Goal: Transaction & Acquisition: Purchase product/service

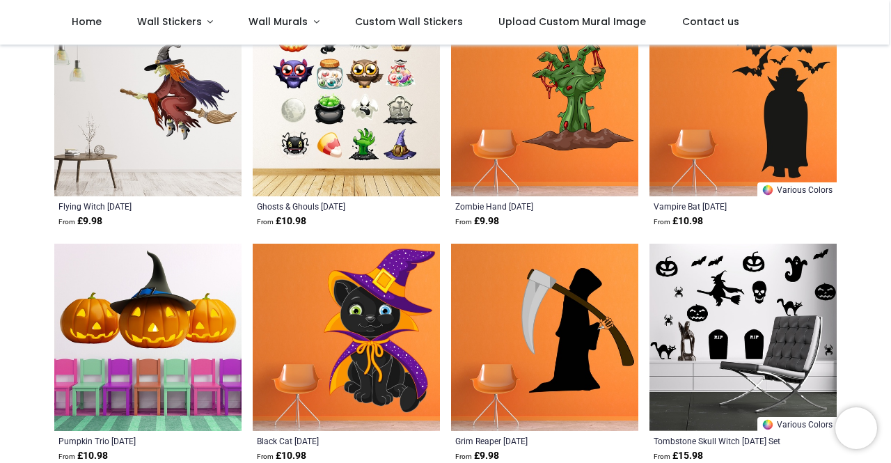
scroll to position [348, 0]
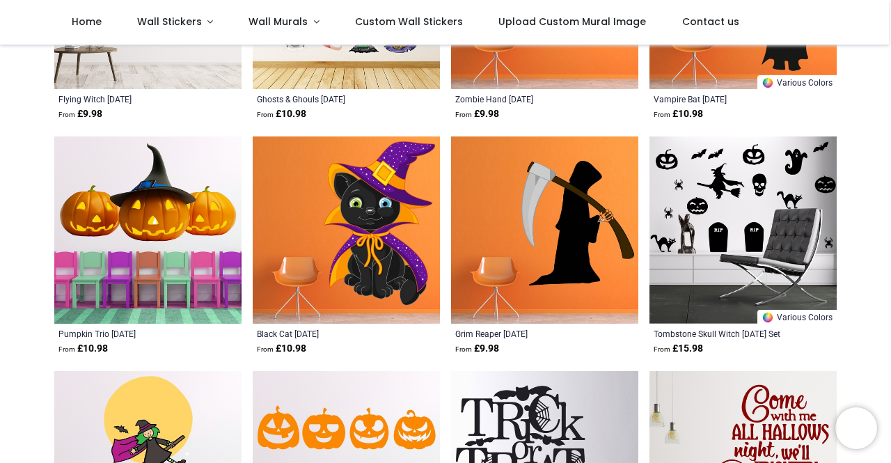
click at [384, 264] on img at bounding box center [346, 230] width 187 height 187
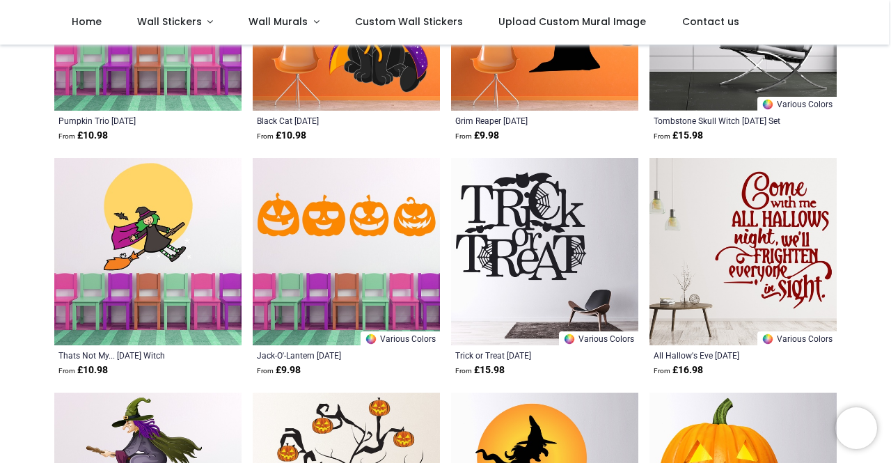
scroll to position [627, 0]
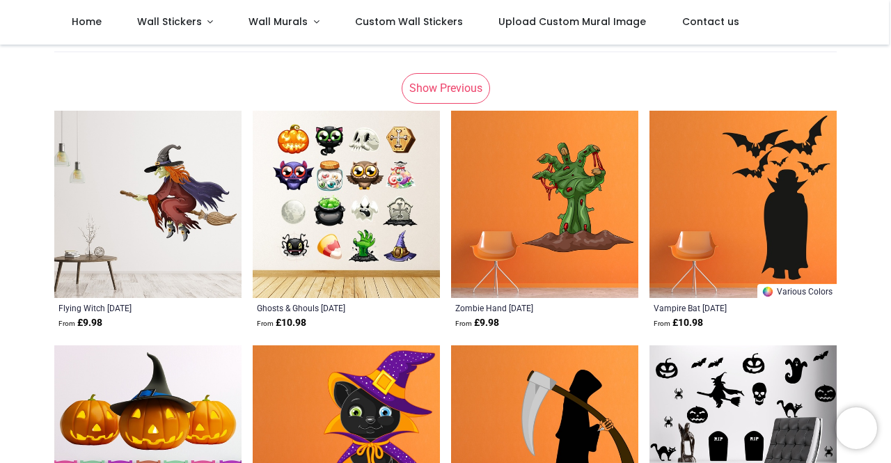
scroll to position [139, 0]
click at [148, 224] on img at bounding box center [147, 204] width 187 height 187
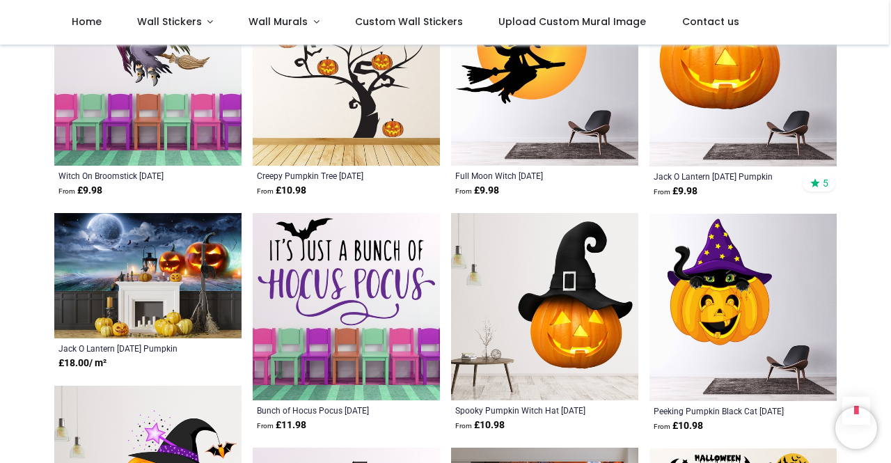
scroll to position [905, 0]
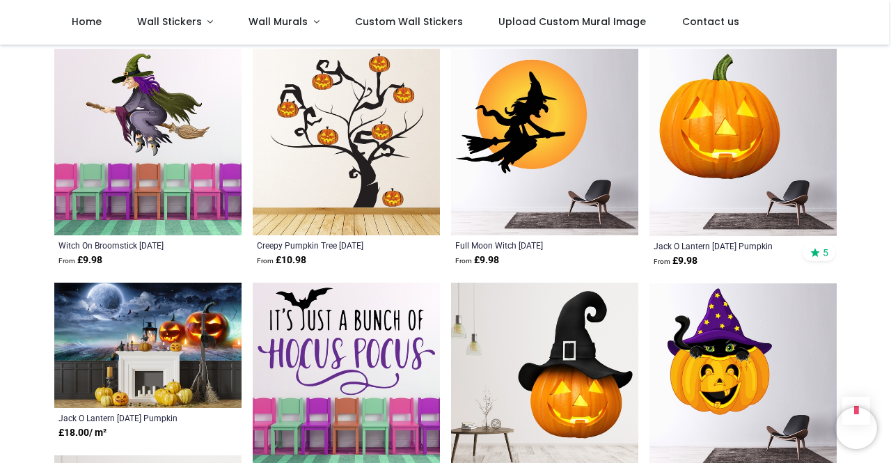
click at [756, 180] on img at bounding box center [743, 142] width 187 height 187
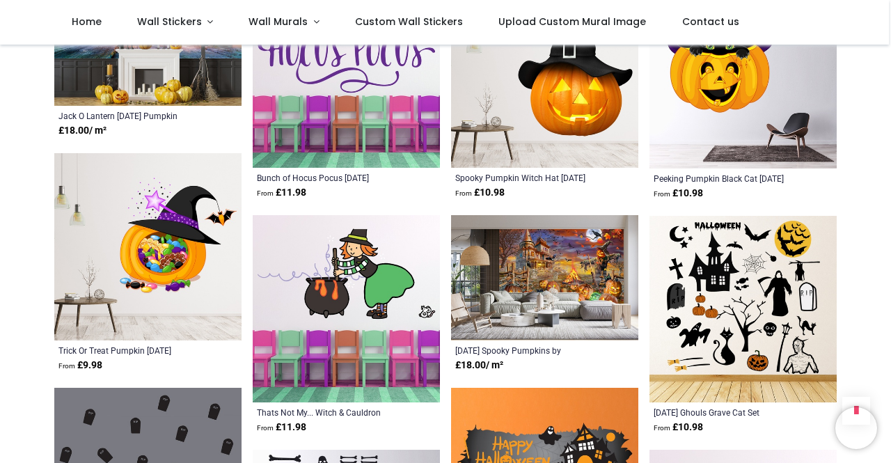
scroll to position [1323, 0]
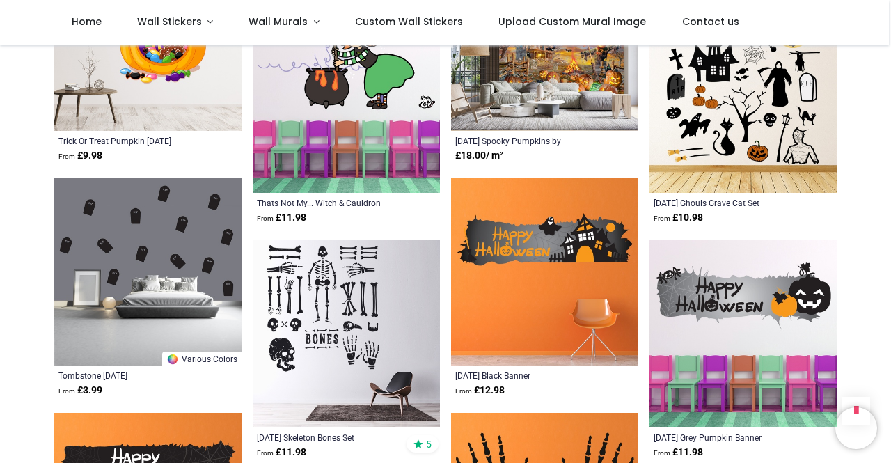
scroll to position [1532, 0]
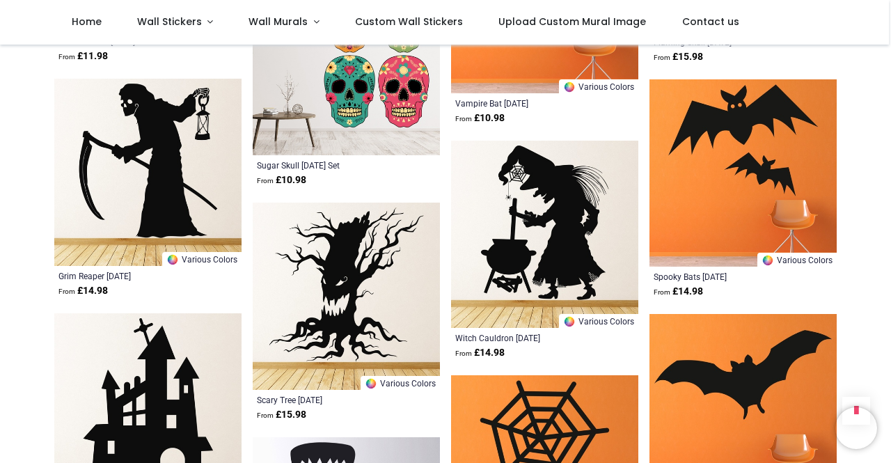
scroll to position [2925, 0]
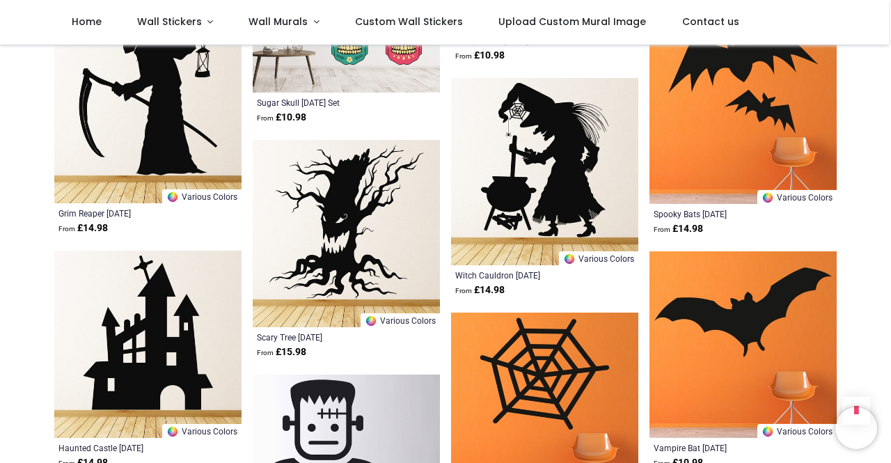
click at [352, 230] on img at bounding box center [346, 233] width 187 height 187
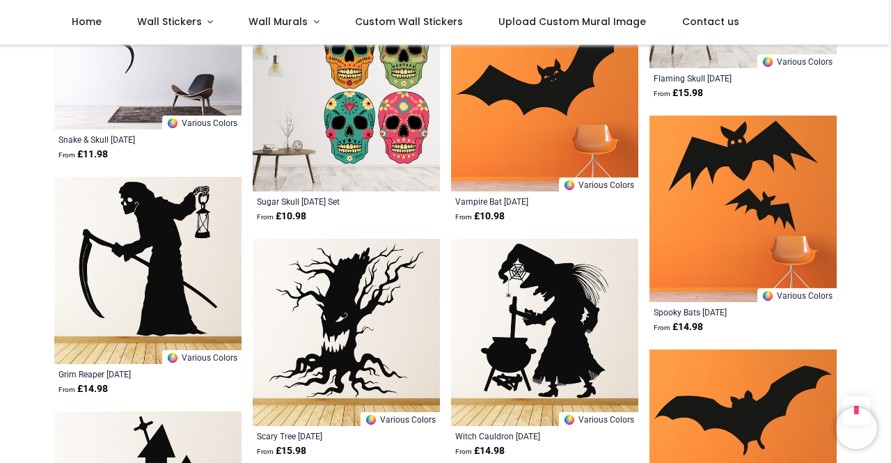
scroll to position [1532, 0]
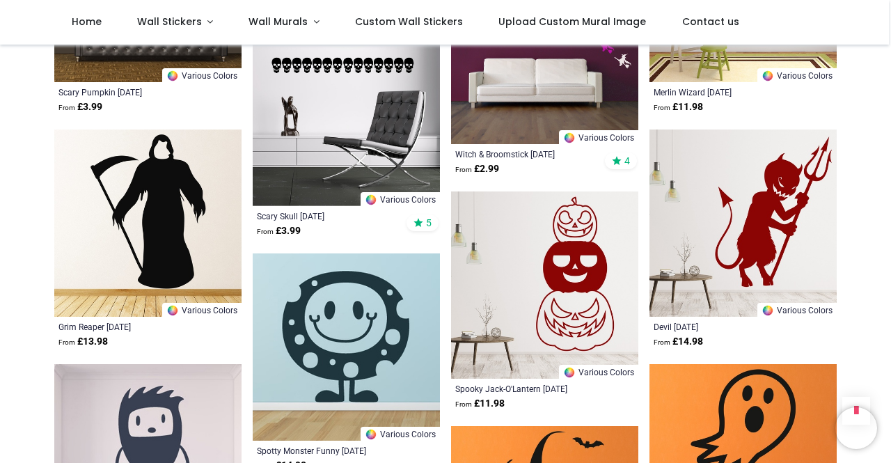
scroll to position [2925, 0]
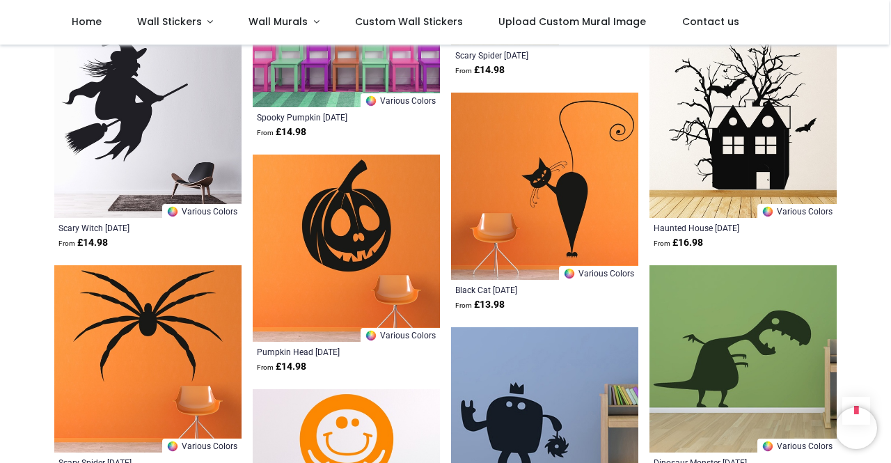
scroll to position [4527, 0]
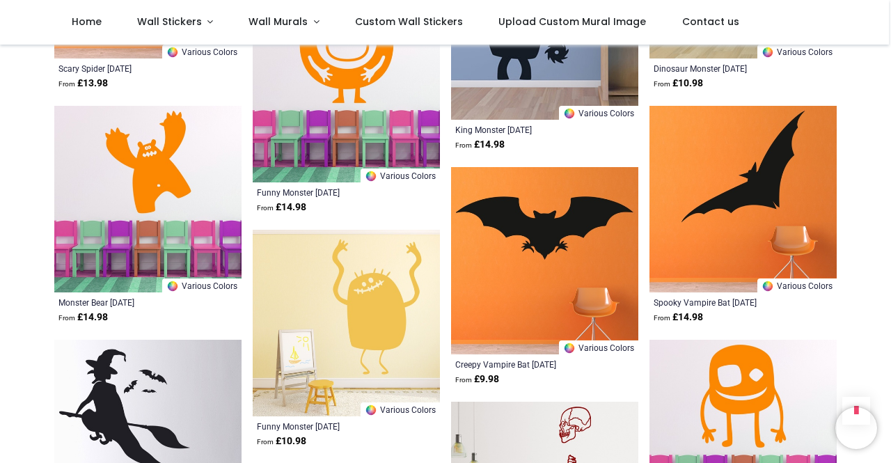
scroll to position [4806, 0]
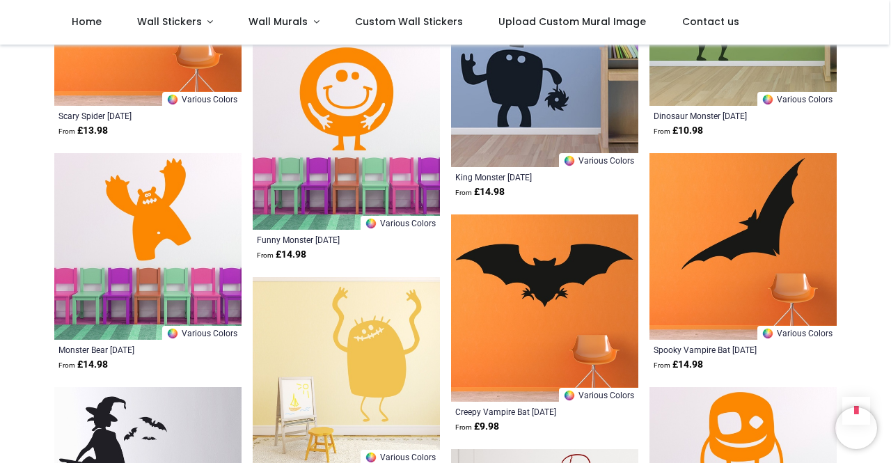
scroll to position [4666, 0]
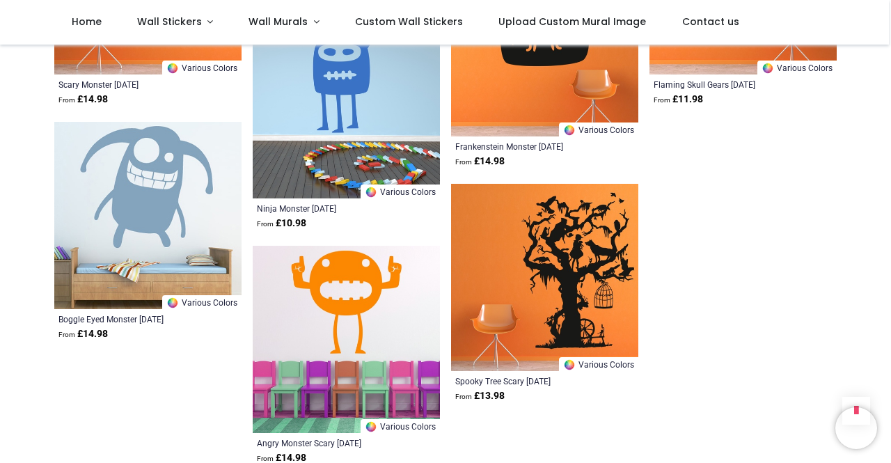
scroll to position [6477, 0]
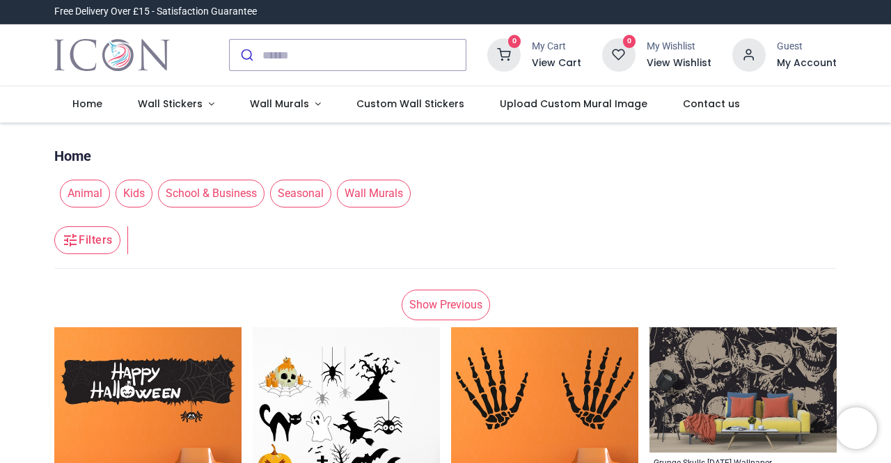
click at [420, 311] on link "Show Previous" at bounding box center [446, 305] width 88 height 31
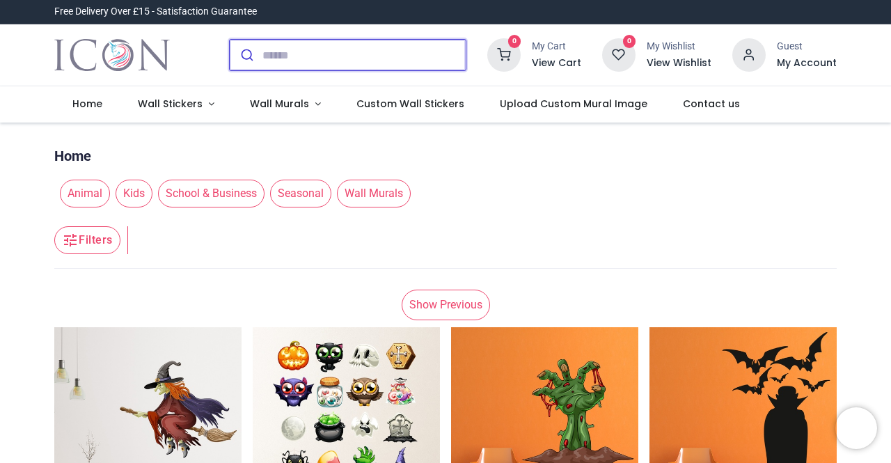
click at [328, 52] on input "search" at bounding box center [364, 55] width 203 height 31
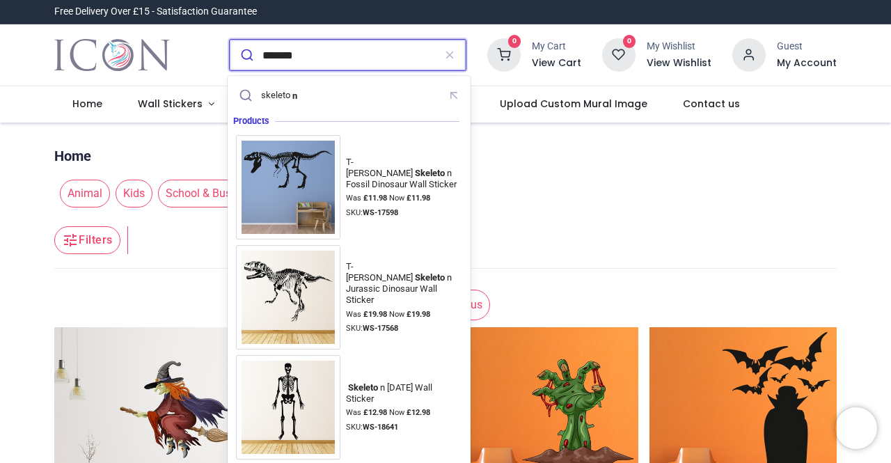
type input "********"
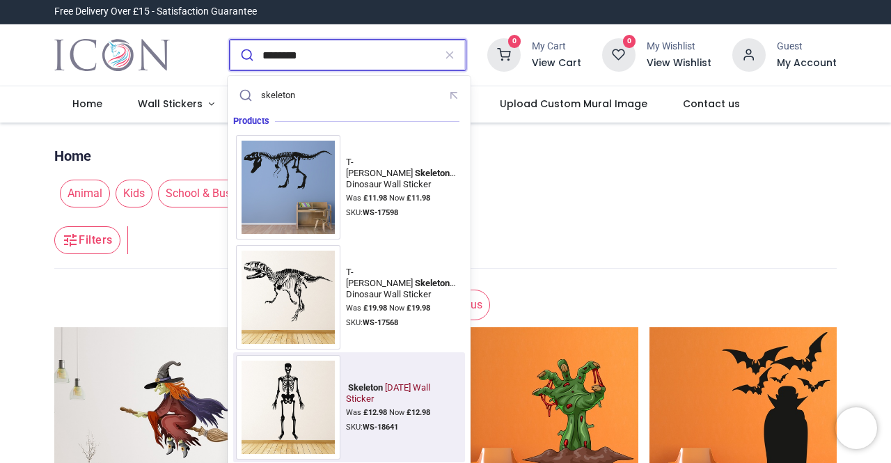
click at [359, 414] on div "Was £ 12.98 Now £ 12.98" at bounding box center [404, 412] width 116 height 11
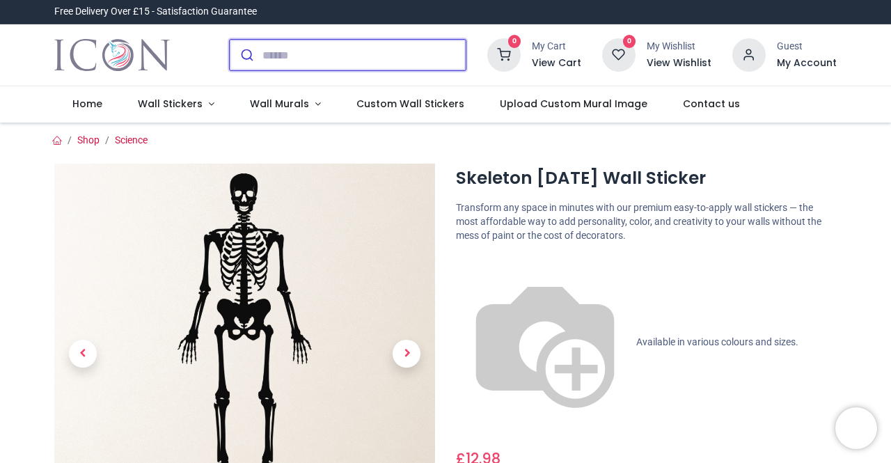
click at [434, 56] on input "search" at bounding box center [364, 55] width 203 height 31
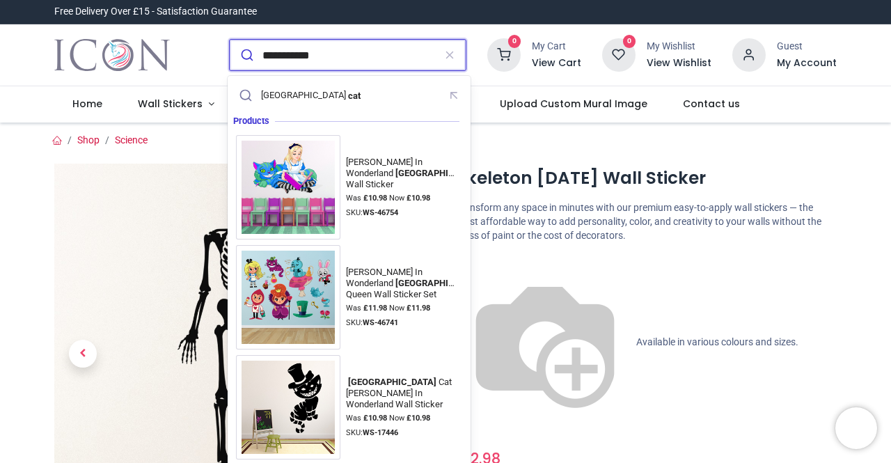
type input "**********"
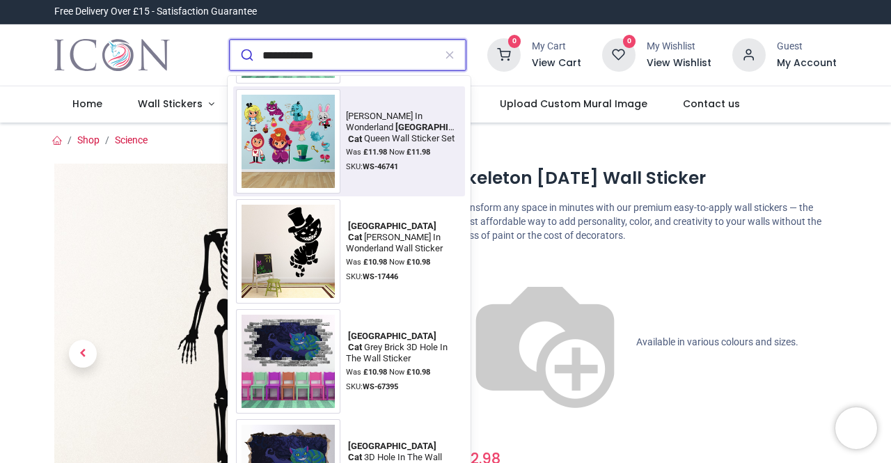
scroll to position [159, 0]
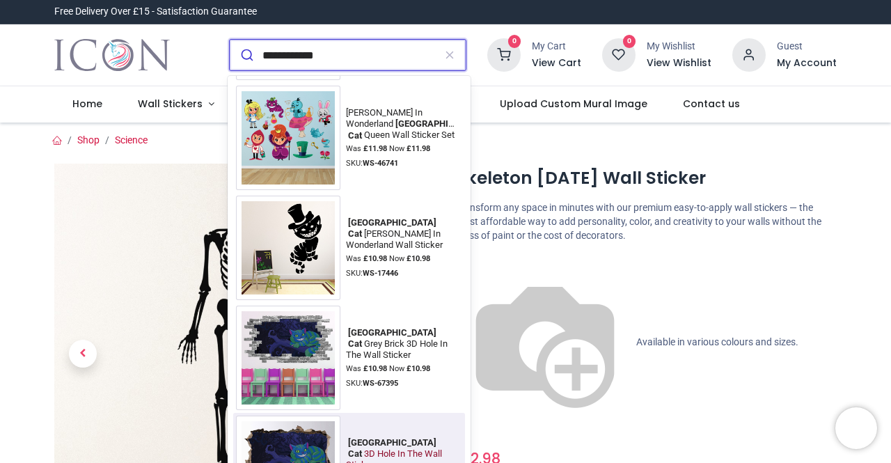
click at [364, 448] on mark "Cat" at bounding box center [354, 453] width 17 height 14
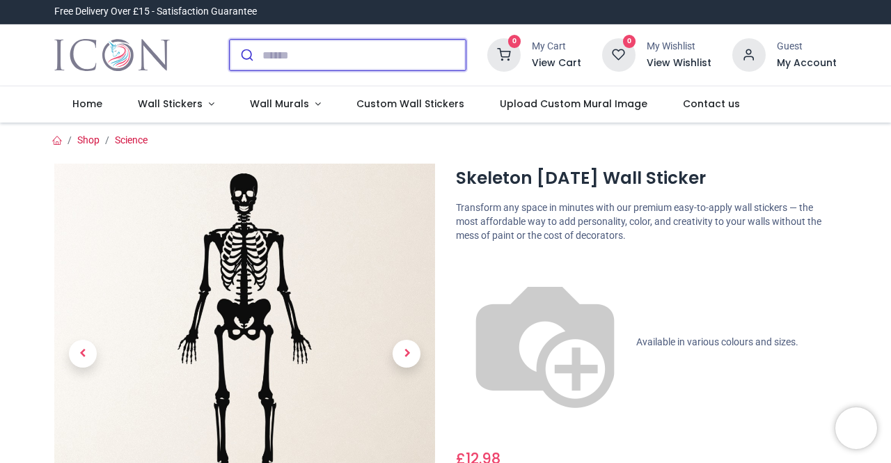
click at [291, 61] on input "search" at bounding box center [364, 55] width 203 height 31
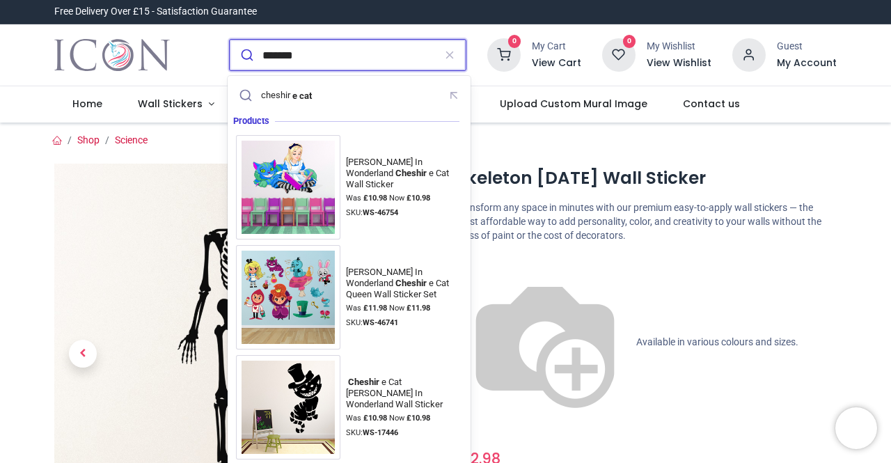
type input "*******"
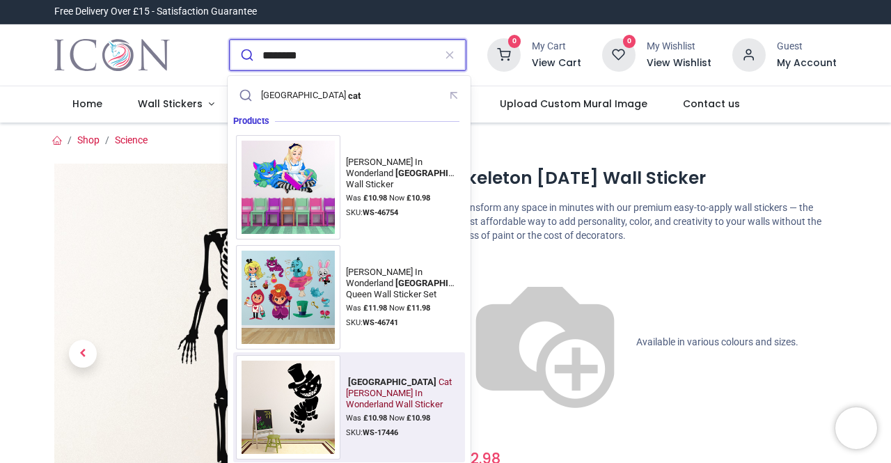
click at [350, 396] on div "Cheshire Cat Alice In Wonderland Wall Sticker" at bounding box center [401, 394] width 111 height 34
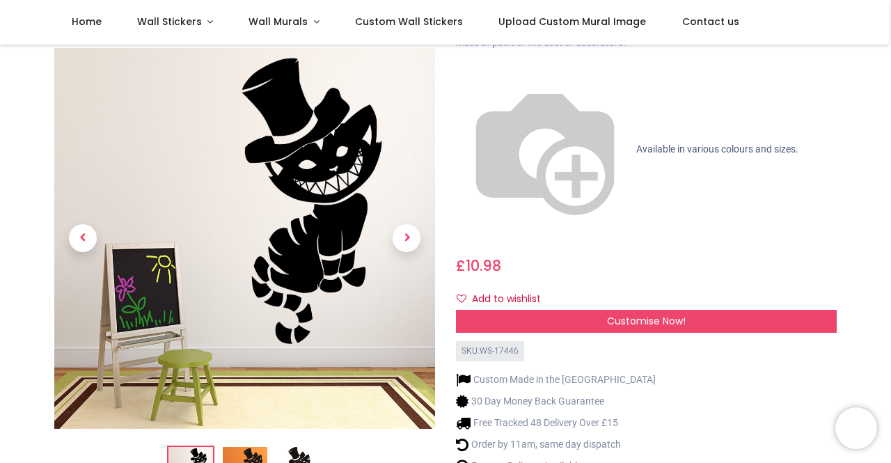
scroll to position [70, 0]
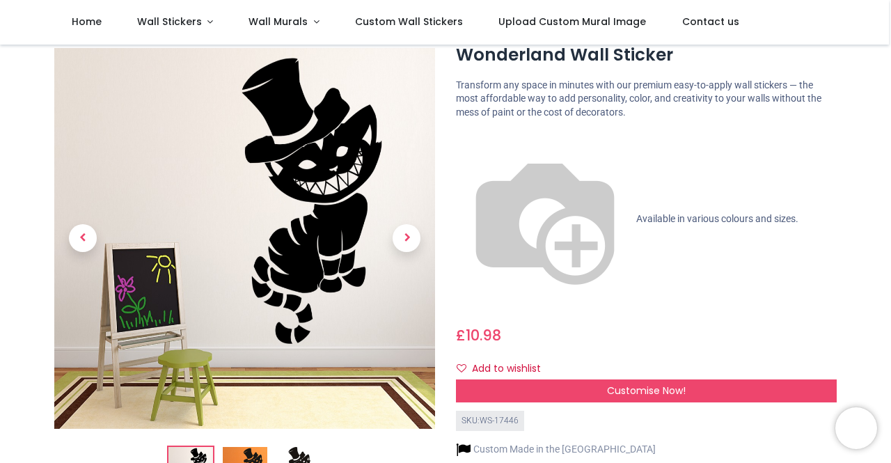
click at [247, 447] on img at bounding box center [245, 469] width 45 height 45
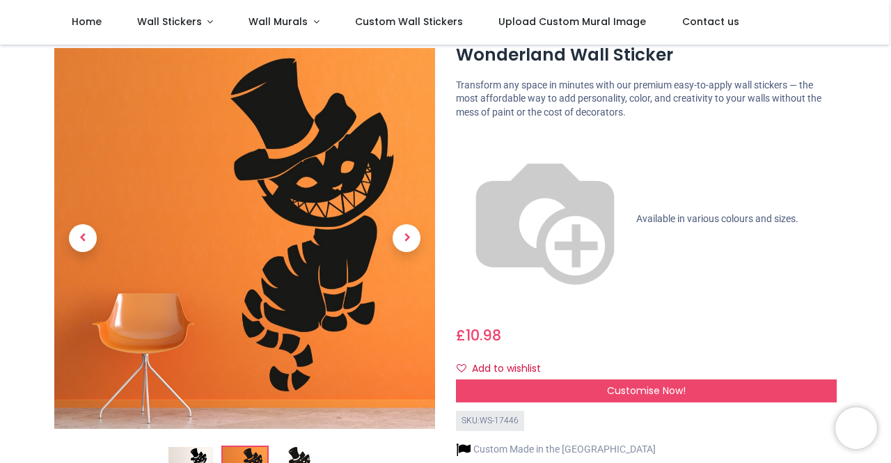
click at [295, 447] on img at bounding box center [299, 469] width 45 height 45
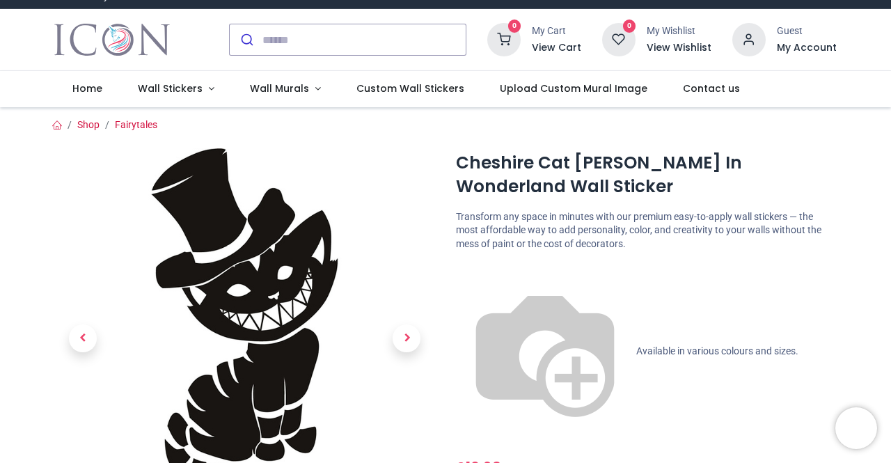
scroll to position [0, 0]
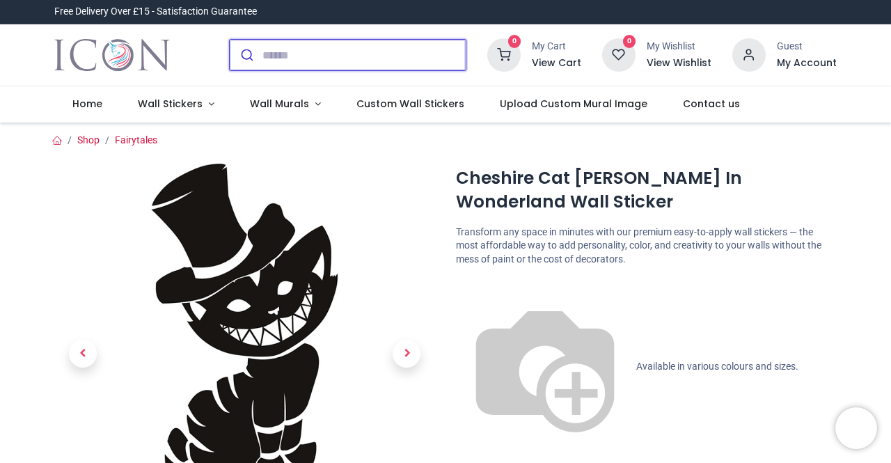
click at [374, 56] on input "search" at bounding box center [364, 55] width 203 height 31
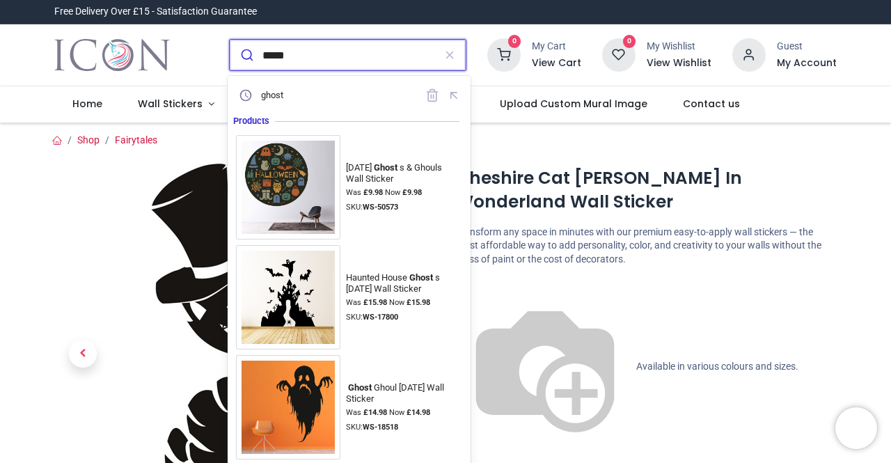
type input "*****"
click at [230, 40] on button "submit" at bounding box center [246, 55] width 33 height 31
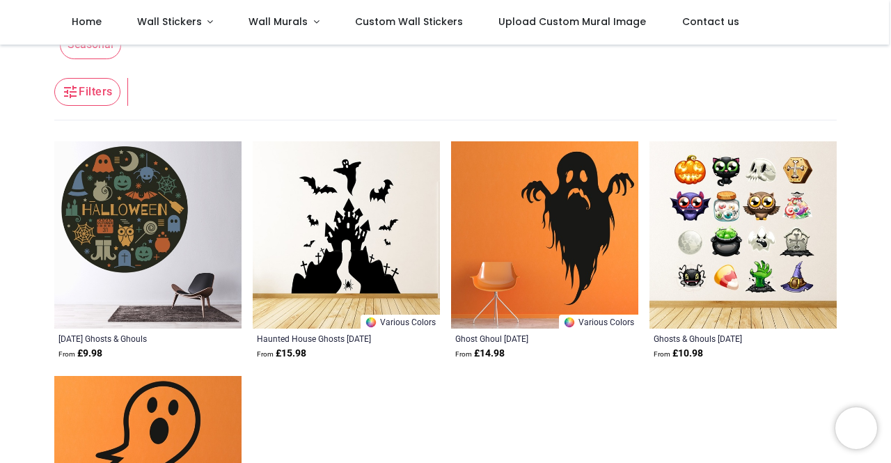
scroll to position [70, 0]
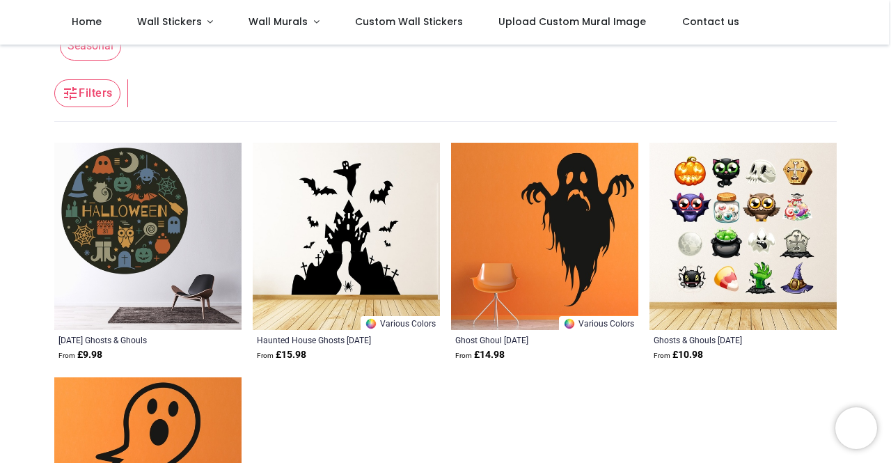
click at [536, 228] on img at bounding box center [544, 236] width 187 height 187
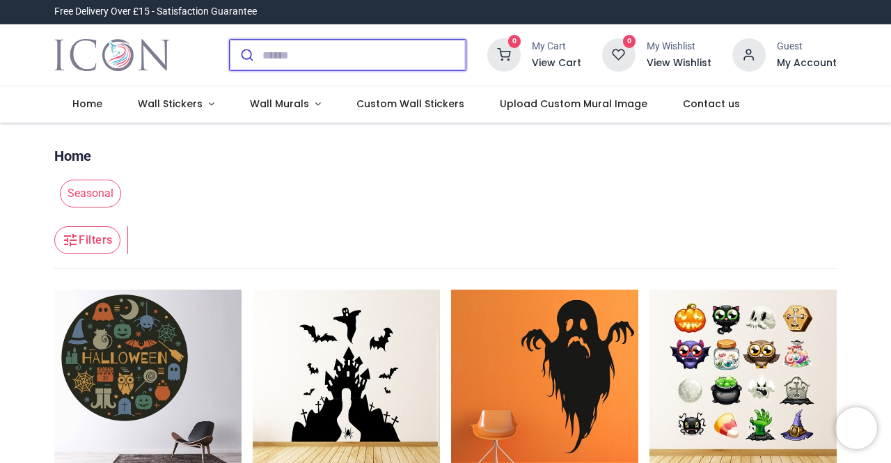
click at [302, 59] on input "search" at bounding box center [364, 55] width 203 height 31
click at [368, 54] on input "search" at bounding box center [364, 55] width 203 height 31
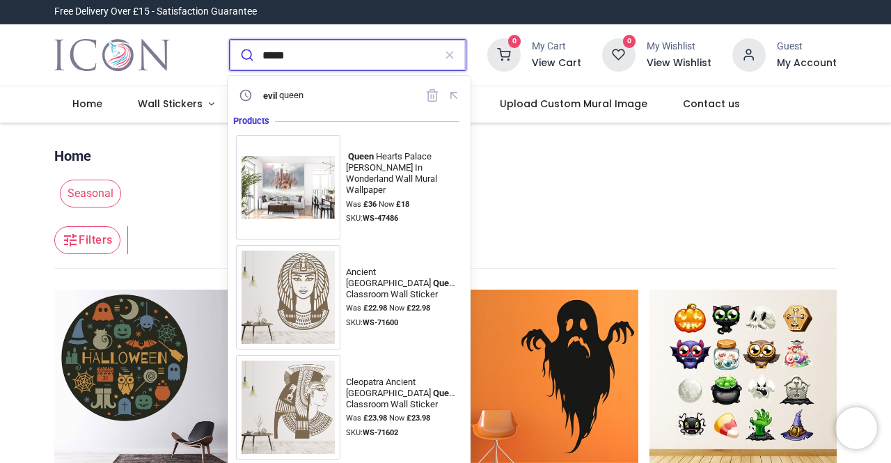
type input "*****"
click at [230, 40] on button "submit" at bounding box center [246, 55] width 33 height 31
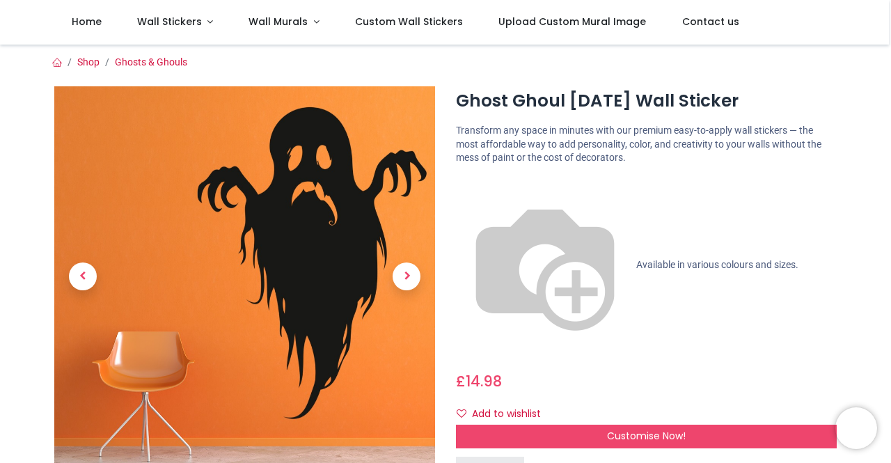
scroll to position [139, 0]
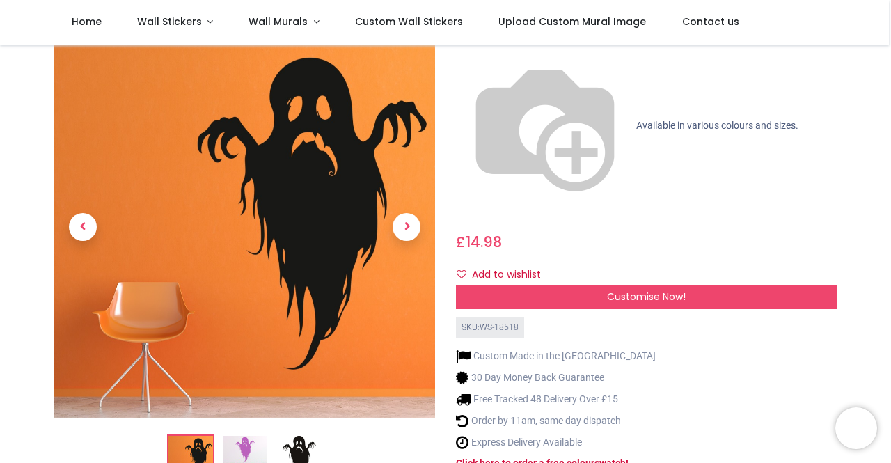
click at [235, 435] on img at bounding box center [245, 457] width 45 height 45
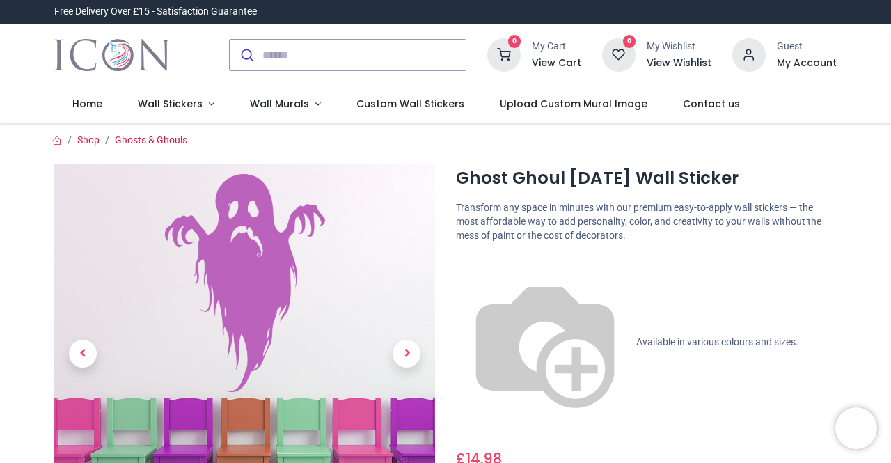
scroll to position [70, 0]
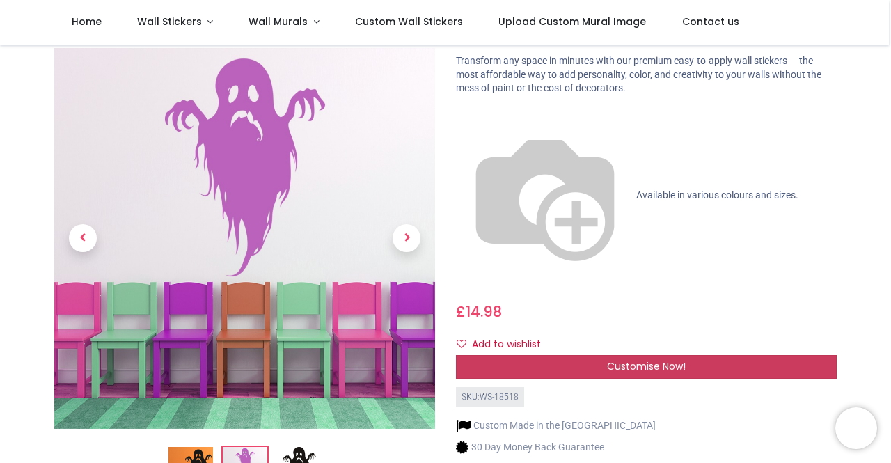
click at [677, 359] on span "Customise Now!" at bounding box center [646, 366] width 79 height 14
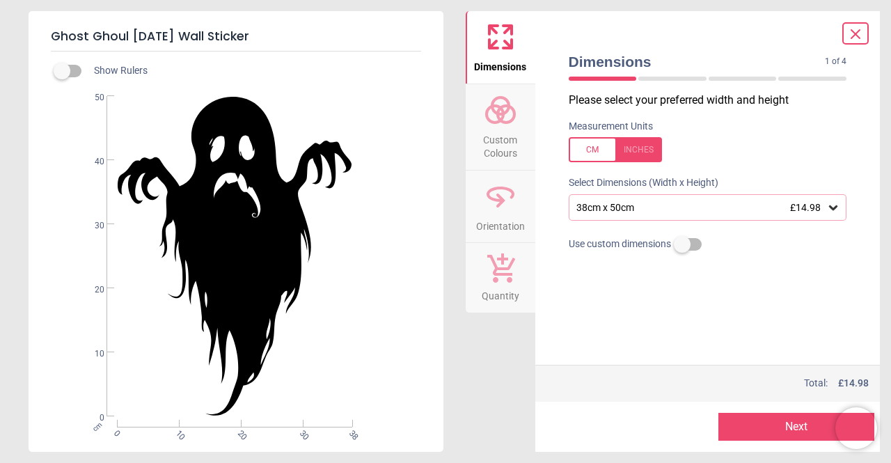
click at [832, 210] on icon at bounding box center [834, 208] width 14 height 14
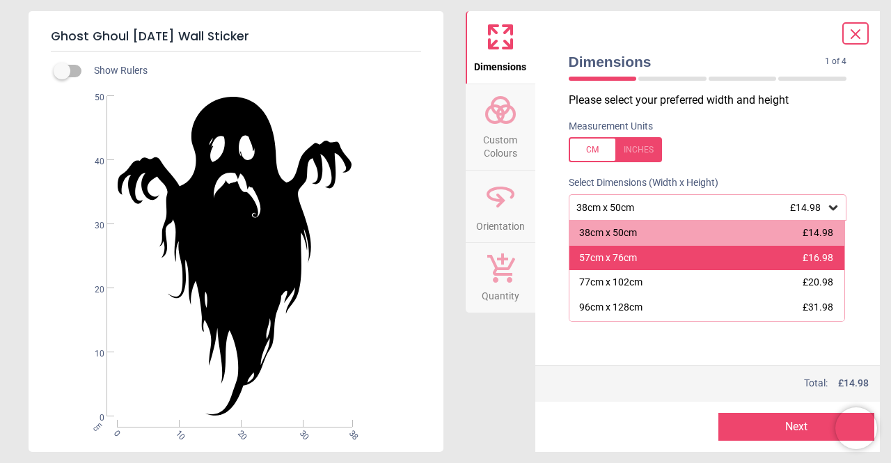
click at [709, 259] on div "57cm x 76cm £16.98" at bounding box center [708, 258] width 276 height 25
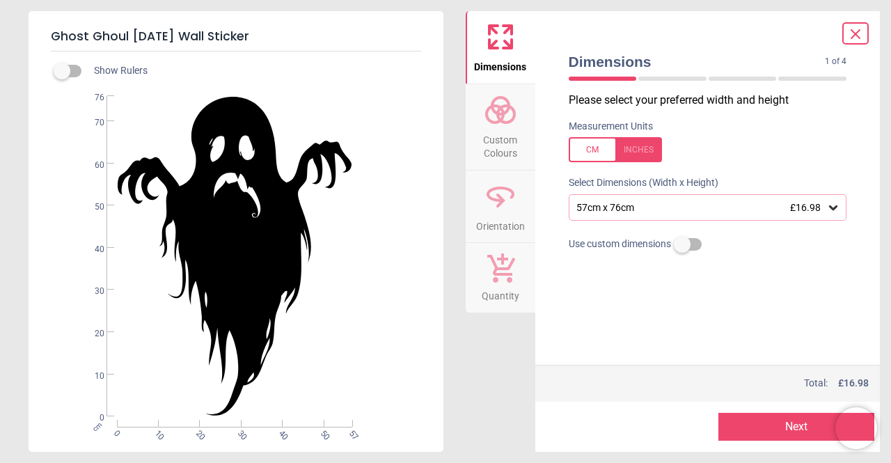
click at [776, 430] on button "Next" at bounding box center [797, 427] width 156 height 28
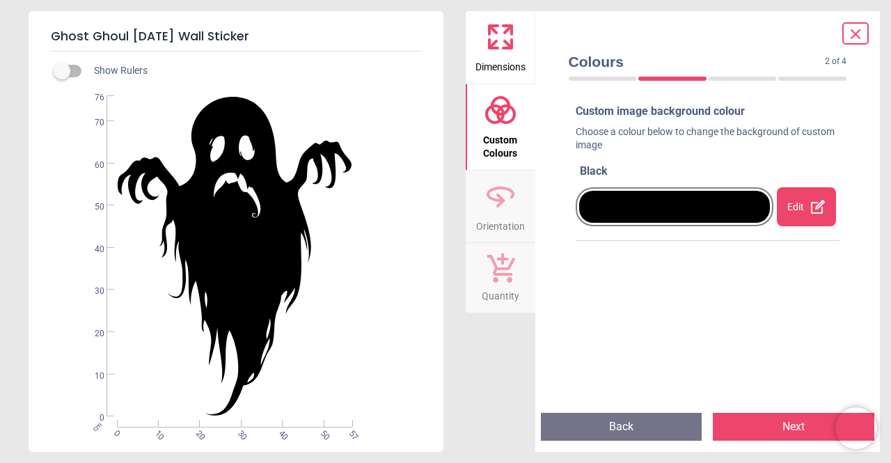
click at [792, 211] on div "Edit" at bounding box center [806, 206] width 59 height 39
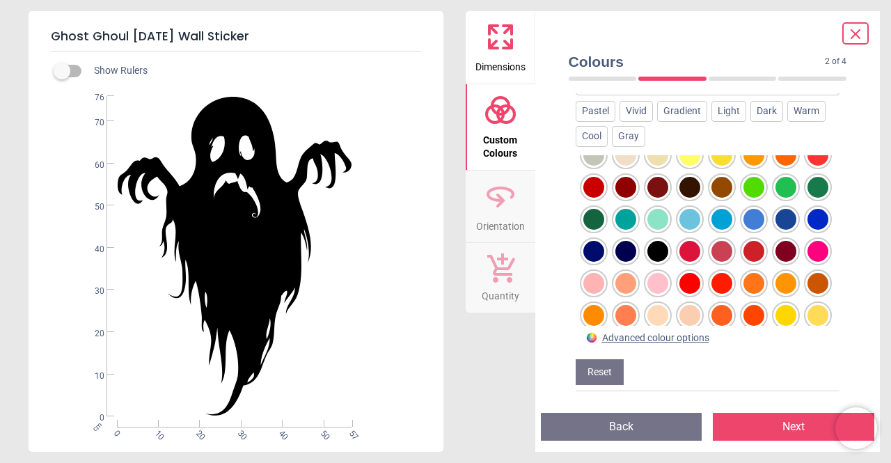
scroll to position [30, 0]
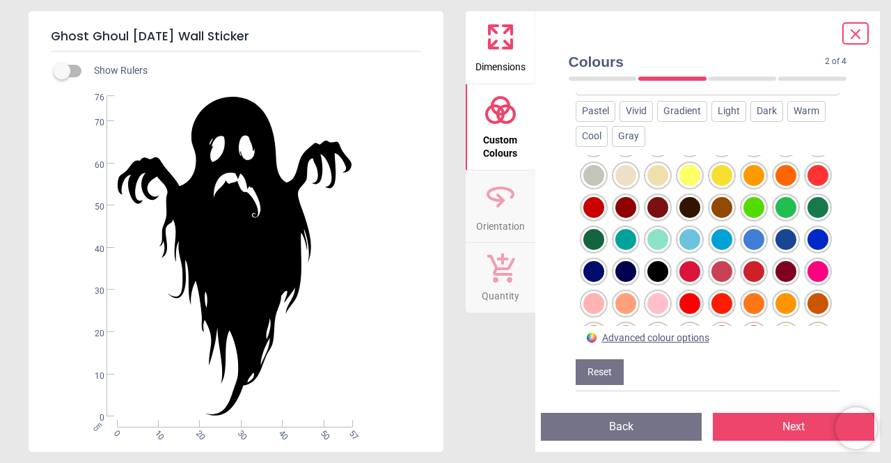
click at [744, 218] on div at bounding box center [754, 207] width 21 height 21
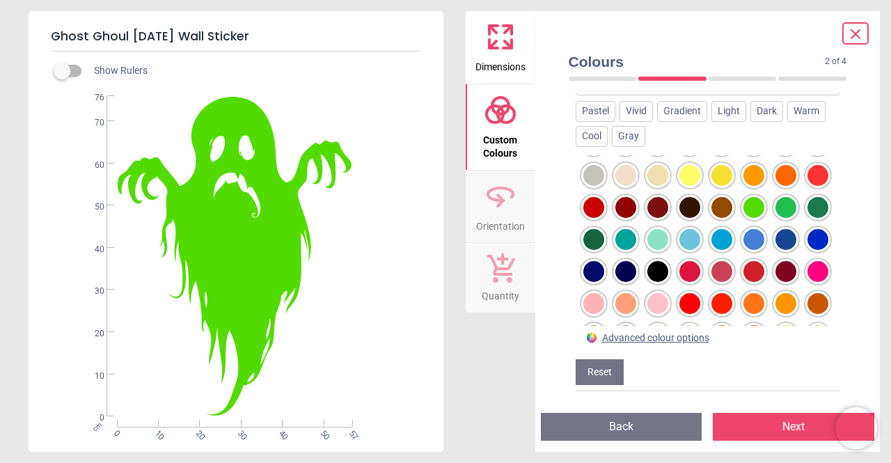
click at [776, 218] on div at bounding box center [786, 207] width 21 height 21
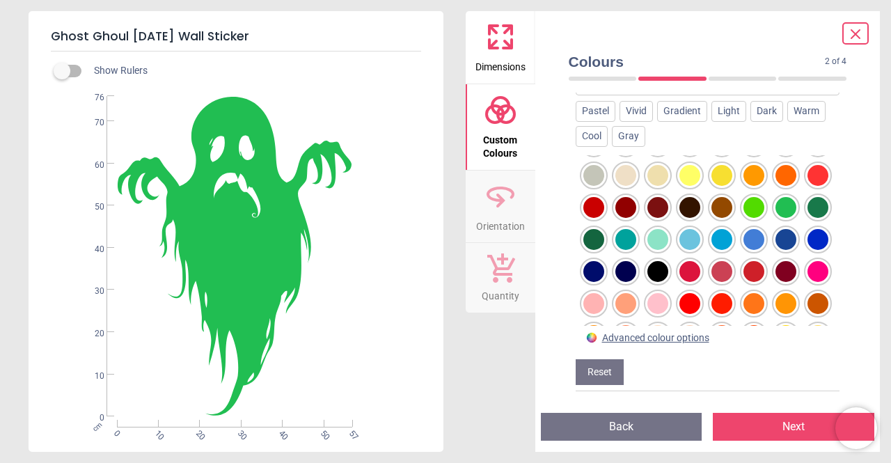
click at [808, 282] on div at bounding box center [818, 271] width 21 height 21
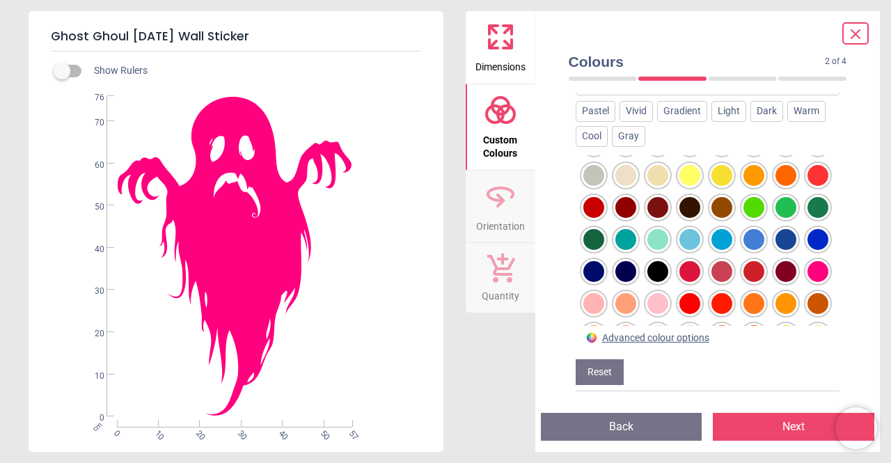
click at [744, 218] on div at bounding box center [754, 207] width 21 height 21
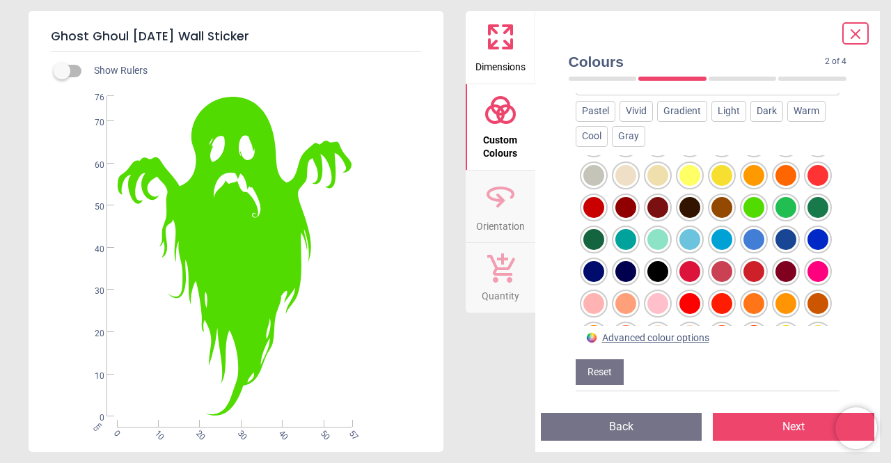
click at [701, 173] on div at bounding box center [690, 175] width 21 height 21
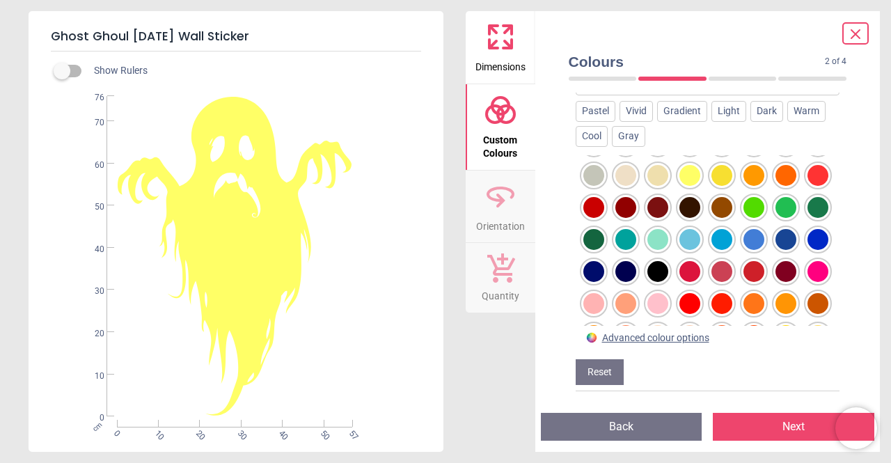
click at [744, 218] on div at bounding box center [754, 207] width 21 height 21
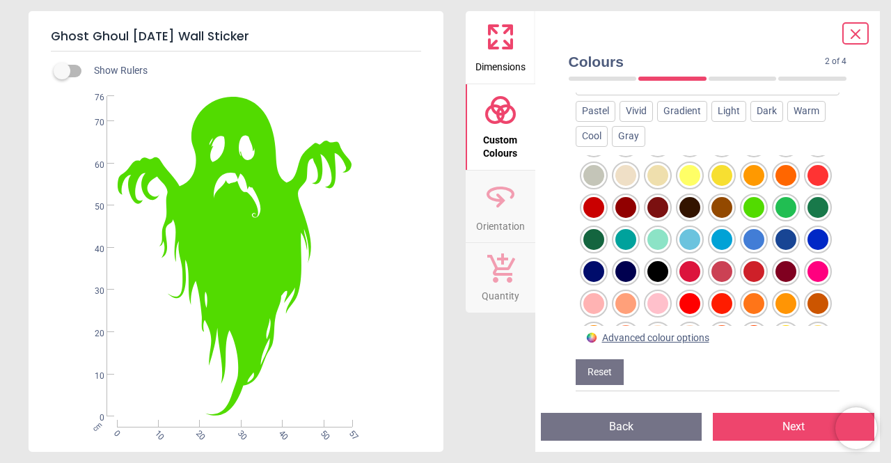
click at [776, 218] on div at bounding box center [786, 207] width 21 height 21
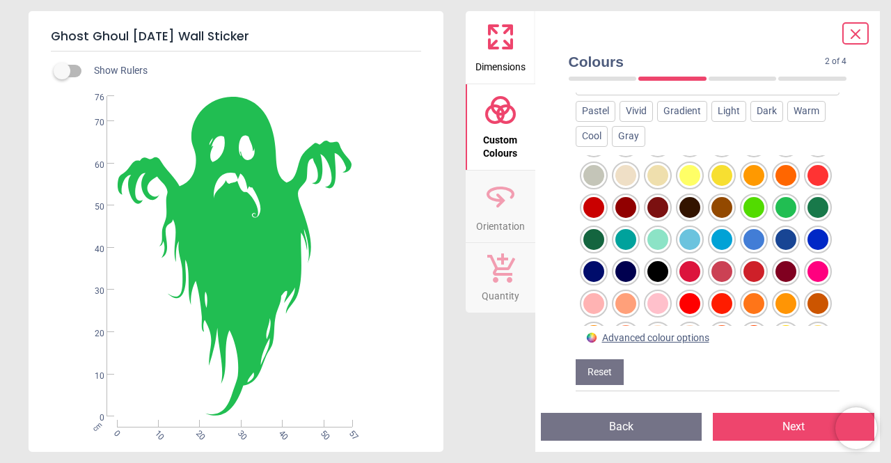
click at [744, 218] on div at bounding box center [754, 207] width 21 height 21
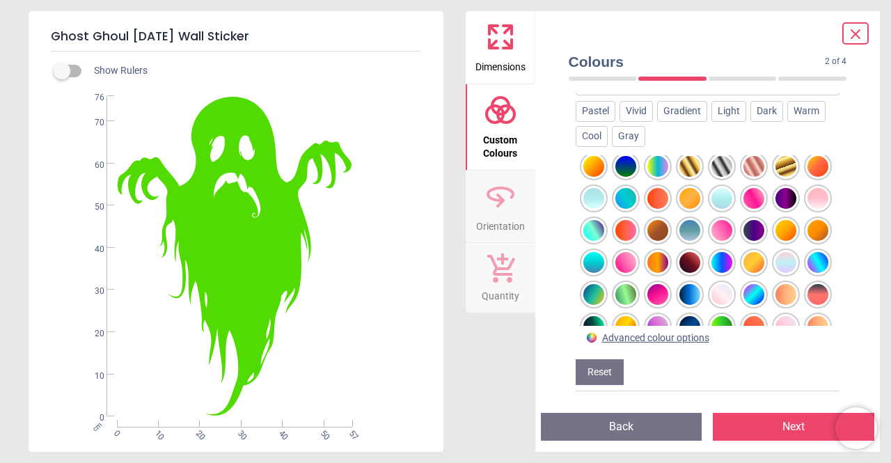
scroll to position [517, 0]
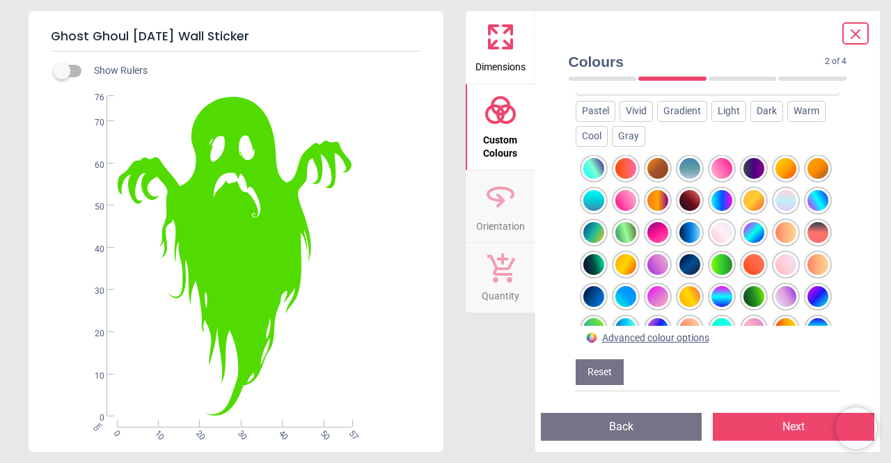
click at [710, 391] on div "Custom image background colour Choose a colour below to change the background o…" at bounding box center [708, 158] width 265 height 478
click at [634, 421] on button "Back" at bounding box center [622, 427] width 162 height 28
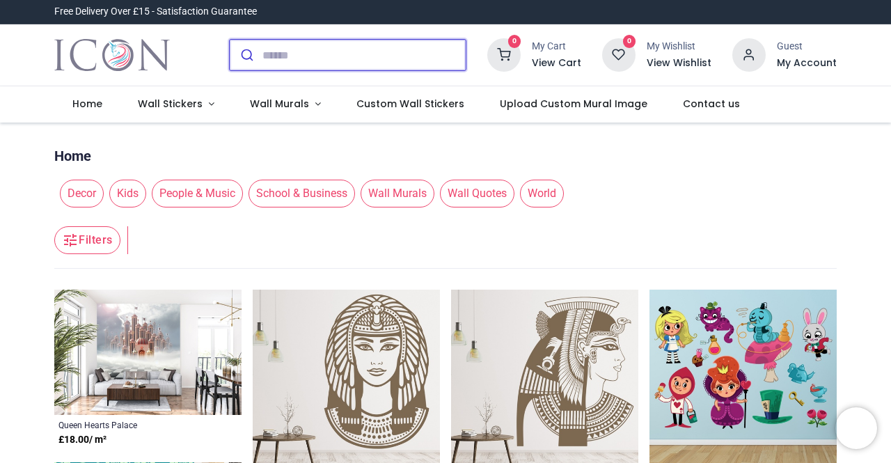
click at [355, 61] on input "search" at bounding box center [364, 55] width 203 height 31
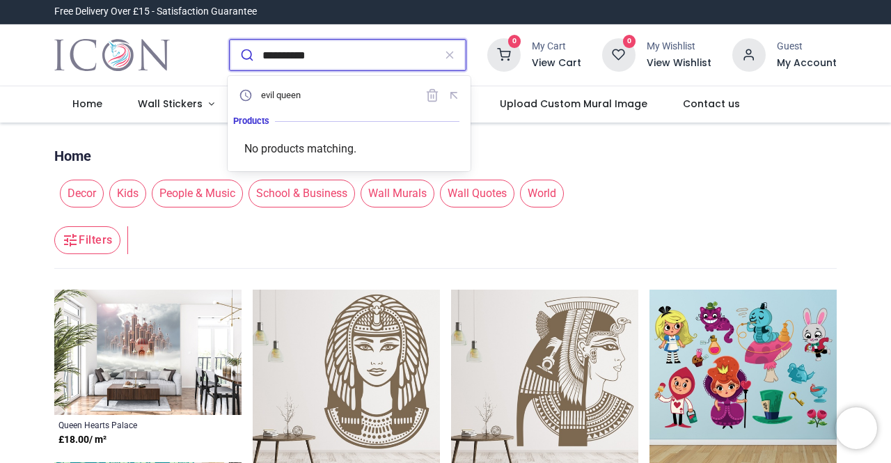
type input "**********"
click at [230, 40] on button "submit" at bounding box center [246, 55] width 33 height 31
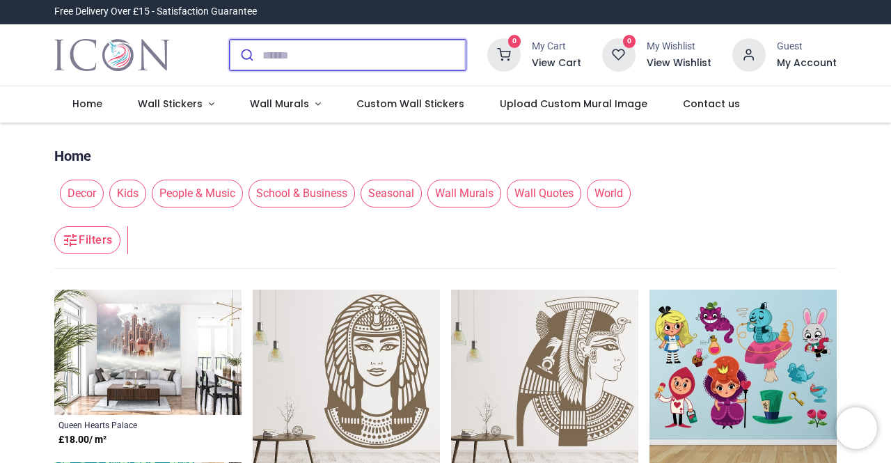
click at [320, 59] on input "search" at bounding box center [364, 55] width 203 height 31
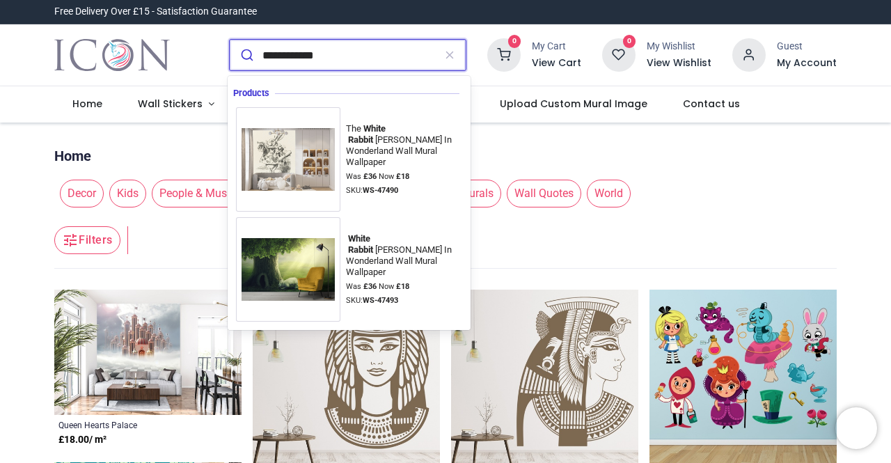
type input "**********"
click at [230, 40] on button "submit" at bounding box center [246, 55] width 33 height 31
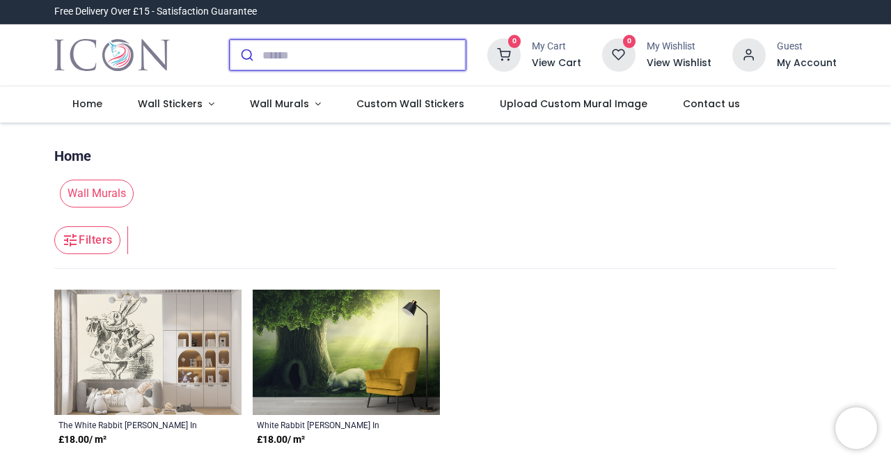
click at [393, 57] on input "search" at bounding box center [364, 55] width 203 height 31
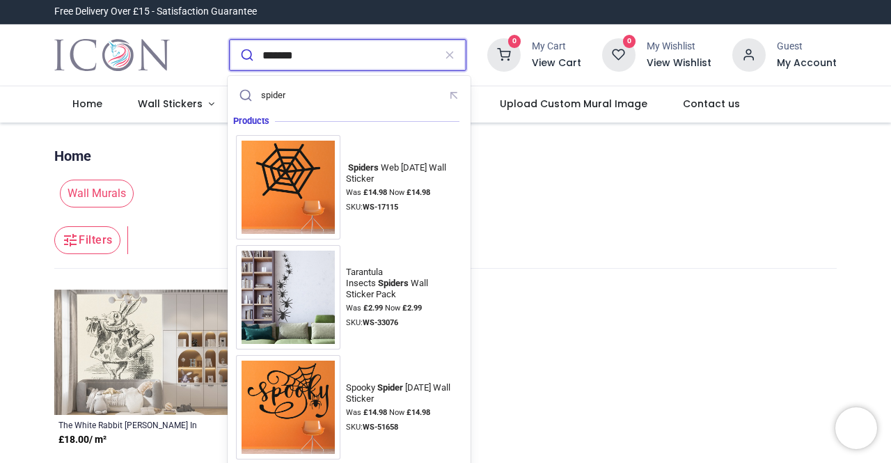
type input "*******"
click at [230, 40] on button "submit" at bounding box center [246, 55] width 33 height 31
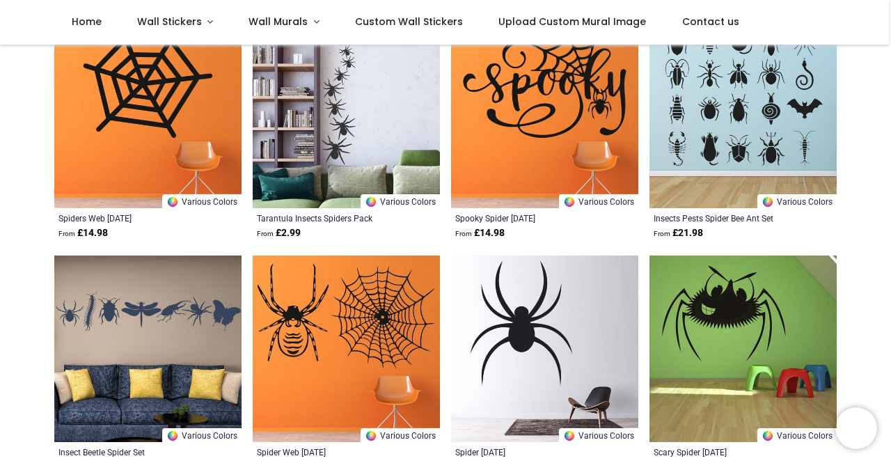
scroll to position [209, 0]
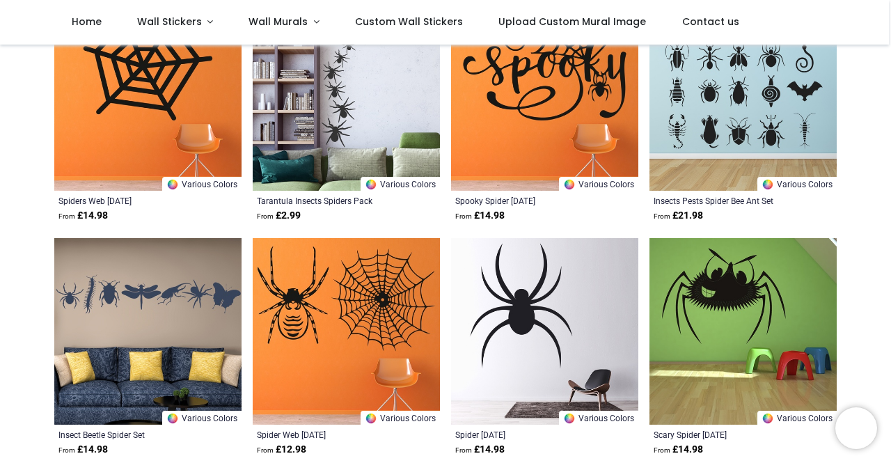
click at [364, 133] on img at bounding box center [346, 96] width 187 height 187
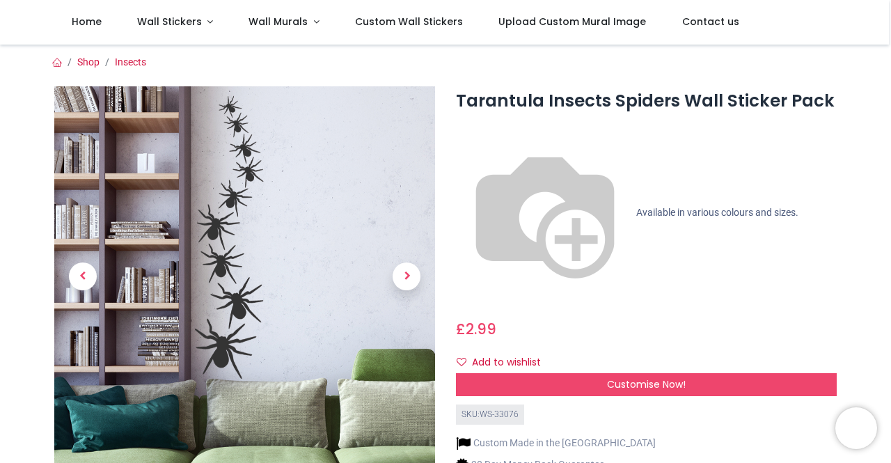
scroll to position [70, 0]
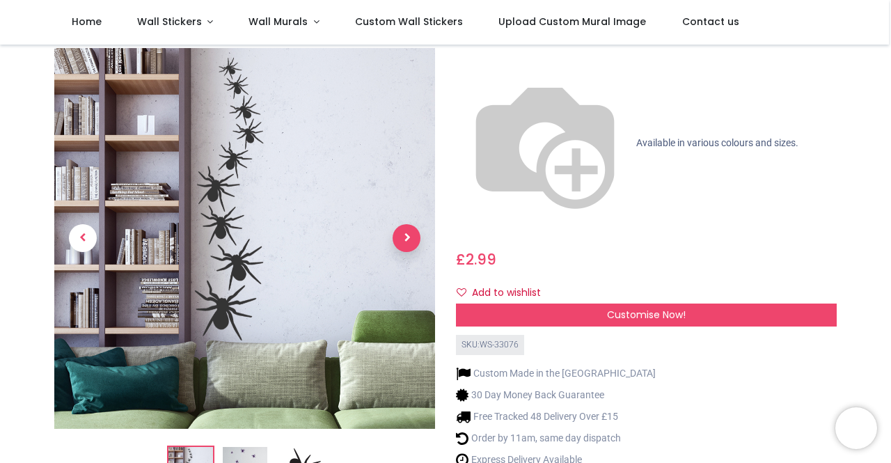
click at [405, 225] on span "Next" at bounding box center [407, 239] width 28 height 28
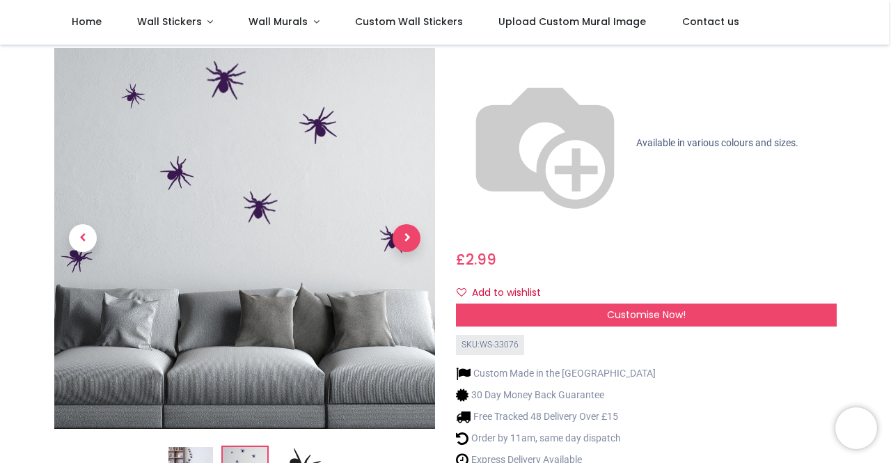
click at [405, 225] on span "Next" at bounding box center [407, 239] width 28 height 28
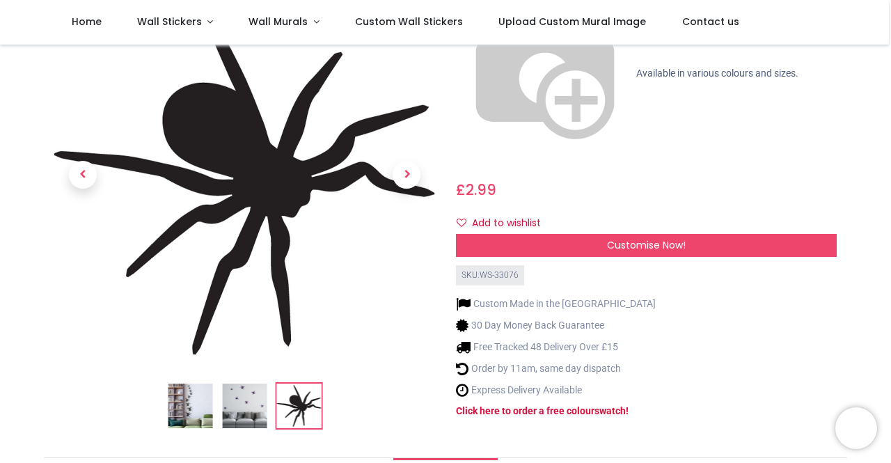
scroll to position [0, 0]
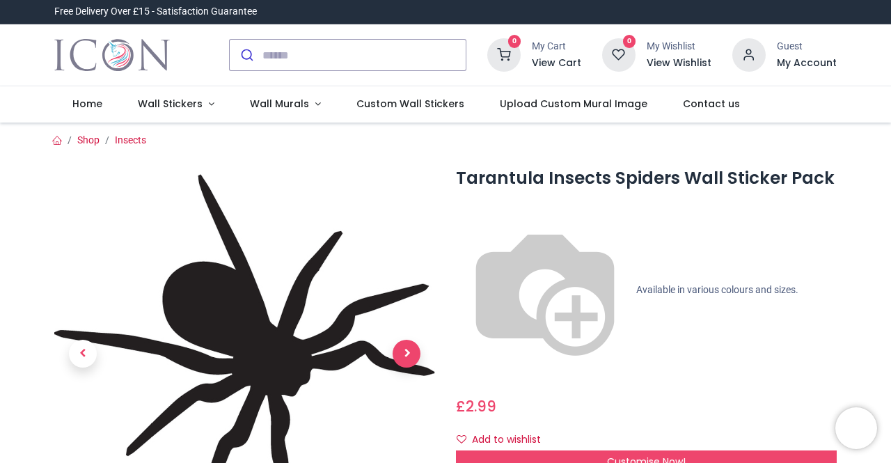
click at [403, 351] on span "Next" at bounding box center [407, 354] width 28 height 28
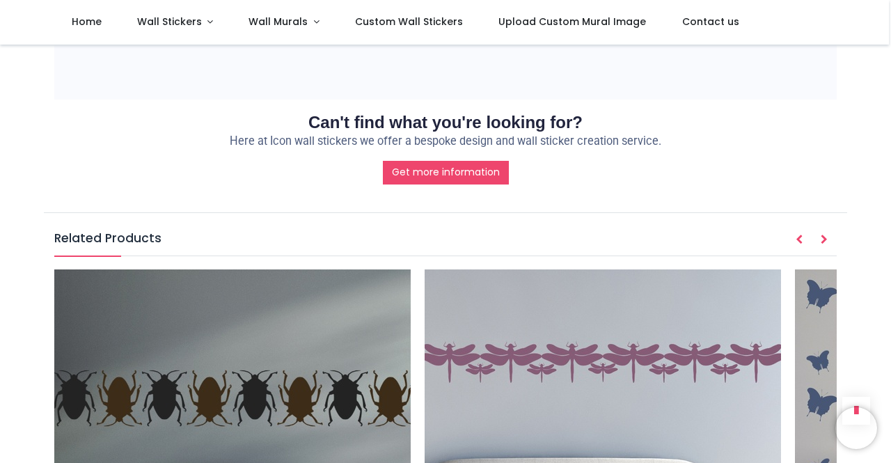
scroll to position [1741, 0]
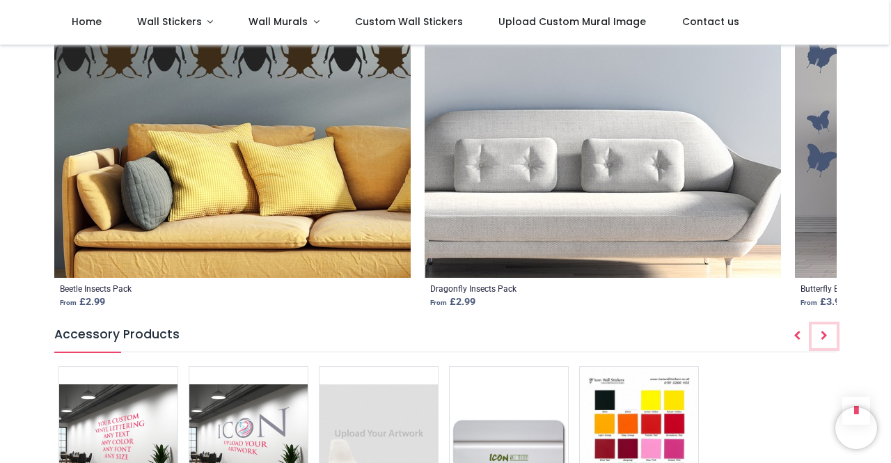
click at [825, 331] on icon "Next" at bounding box center [824, 336] width 7 height 10
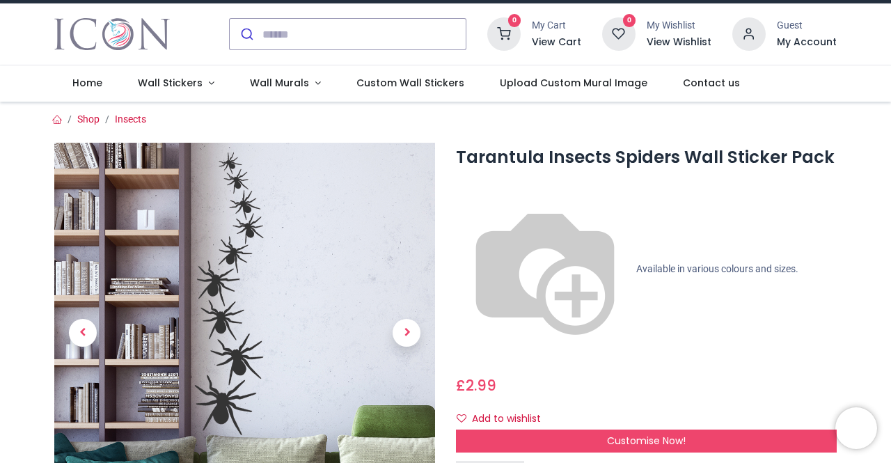
scroll to position [0, 0]
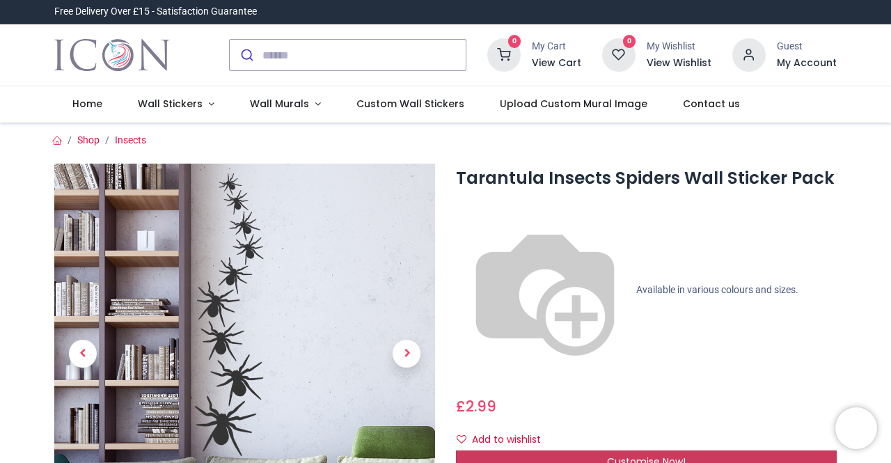
click at [649, 455] on span "Customise Now!" at bounding box center [646, 462] width 79 height 14
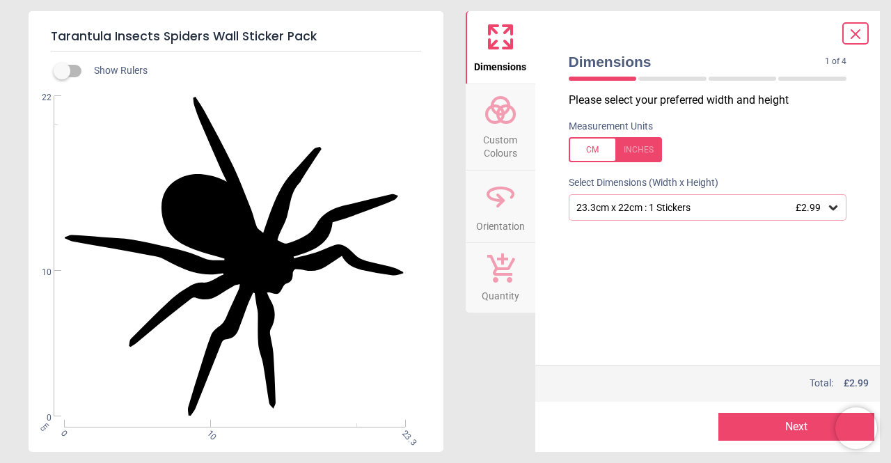
click at [835, 208] on icon at bounding box center [833, 207] width 8 height 5
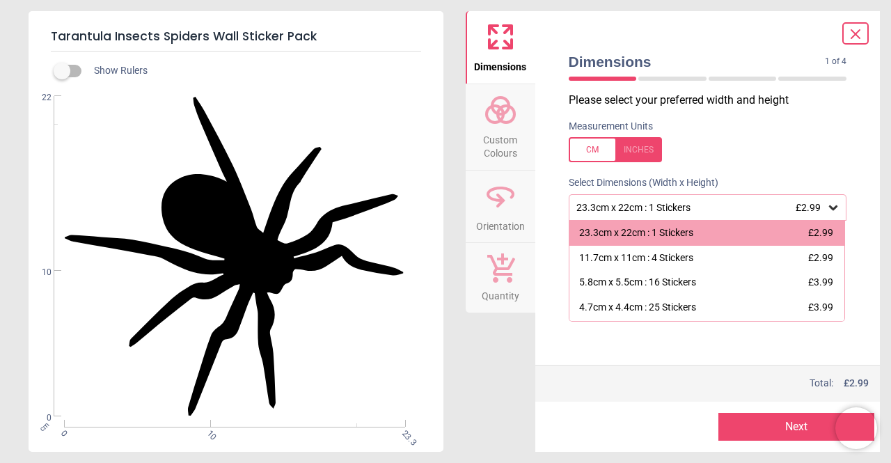
click at [859, 30] on icon at bounding box center [856, 34] width 8 height 8
